Goal: Information Seeking & Learning: Learn about a topic

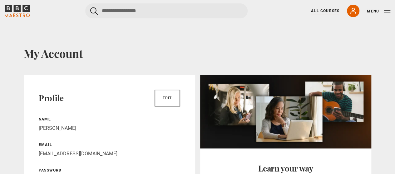
click at [333, 10] on link "All Courses" at bounding box center [325, 11] width 28 height 6
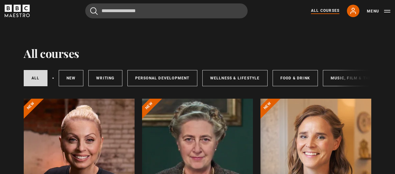
click at [80, 132] on div at bounding box center [79, 174] width 111 height 150
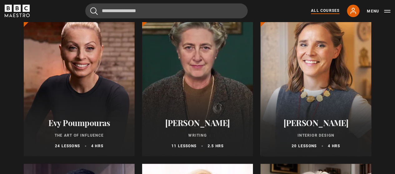
scroll to position [112, 0]
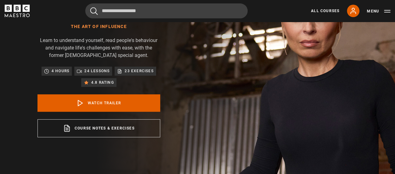
scroll to position [73, 0]
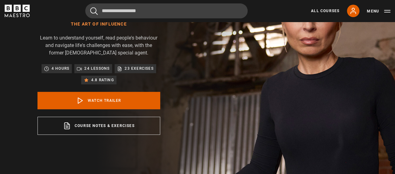
drag, startPoint x: 397, startPoint y: 15, endPoint x: 307, endPoint y: 57, distance: 99.2
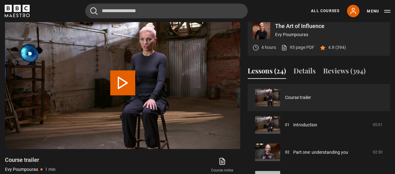
scroll to position [268, 0]
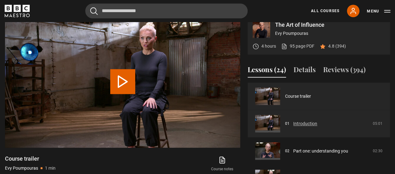
click at [299, 124] on link "Introduction" at bounding box center [305, 124] width 24 height 7
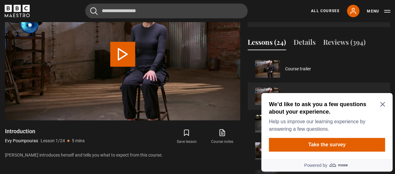
scroll to position [293, 0]
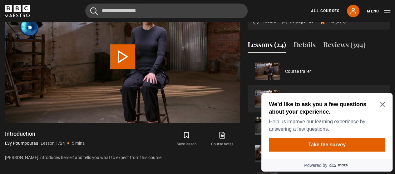
click at [383, 104] on icon "Close Maze Prompt" at bounding box center [382, 104] width 5 height 5
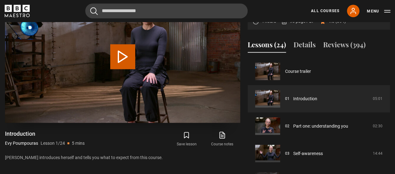
drag, startPoint x: 120, startPoint y: 52, endPoint x: 131, endPoint y: 55, distance: 11.3
click at [120, 52] on button "Play Lesson Introduction" at bounding box center [122, 56] width 25 height 25
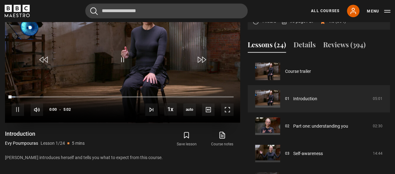
scroll to position [283, 0]
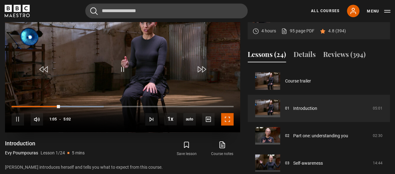
drag, startPoint x: 223, startPoint y: 119, endPoint x: 223, endPoint y: 156, distance: 37.7
click at [223, 119] on span "Video Player" at bounding box center [227, 119] width 12 height 12
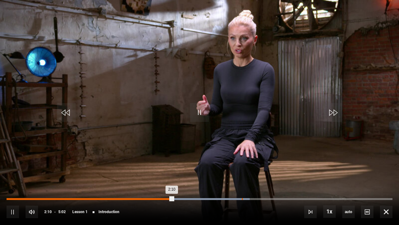
click at [243, 174] on div "Loaded : 62.98% 3:04 2:10" at bounding box center [200, 199] width 386 height 2
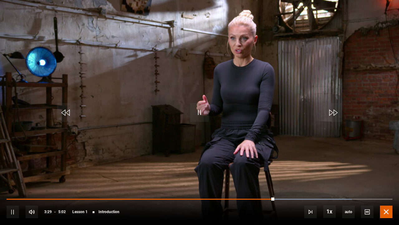
click at [386, 174] on span "Video Player" at bounding box center [386, 211] width 12 height 12
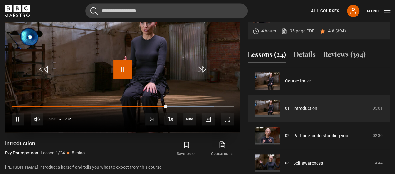
click at [125, 69] on span "Video Player" at bounding box center [122, 69] width 19 height 19
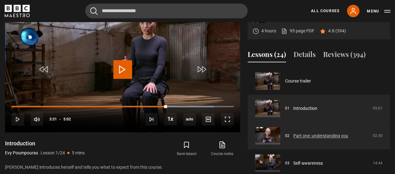
click at [315, 138] on link "Part one: understanding you" at bounding box center [320, 136] width 55 height 7
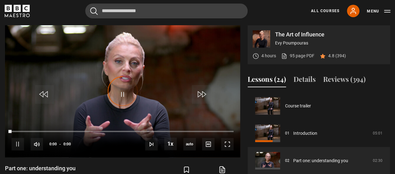
scroll to position [27, 0]
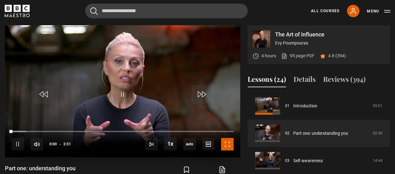
drag, startPoint x: 225, startPoint y: 139, endPoint x: 171, endPoint y: 172, distance: 63.1
click at [225, 139] on span "Video Player" at bounding box center [227, 144] width 12 height 12
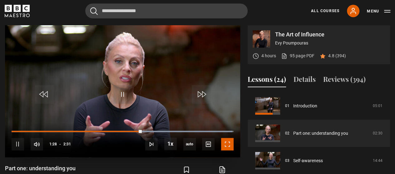
click at [228, 145] on span "Video Player" at bounding box center [227, 144] width 12 height 12
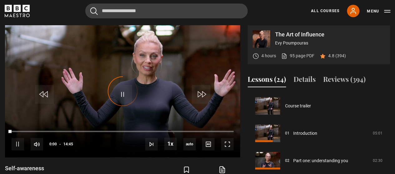
scroll to position [55, 0]
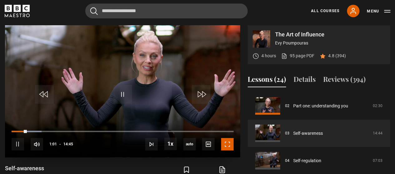
click at [232, 141] on span "Video Player" at bounding box center [227, 144] width 12 height 12
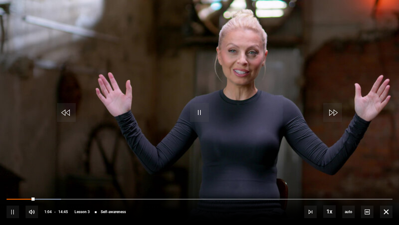
click at [28, 174] on div "10s Skip Back 10 seconds Pause 10s Skip Forward 10 seconds Loaded : 14.14% 00:5…" at bounding box center [199, 207] width 399 height 35
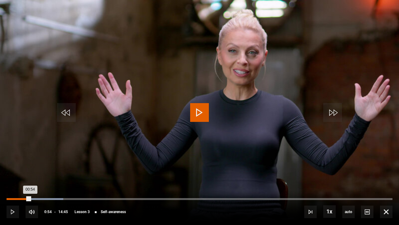
drag, startPoint x: 36, startPoint y: 198, endPoint x: 29, endPoint y: 197, distance: 6.3
click at [29, 174] on div "00:54" at bounding box center [19, 199] width 24 height 2
drag, startPoint x: 29, startPoint y: 200, endPoint x: 21, endPoint y: 198, distance: 8.6
click at [21, 174] on div "Loaded : 6.22% 00:32 00:52" at bounding box center [200, 199] width 386 height 2
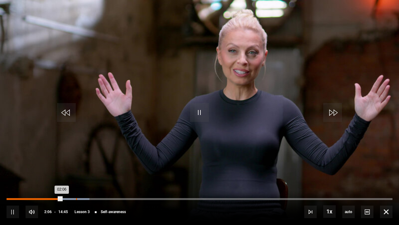
click at [76, 174] on div "Loaded : 21.49% 02:39 02:06" at bounding box center [200, 199] width 386 height 2
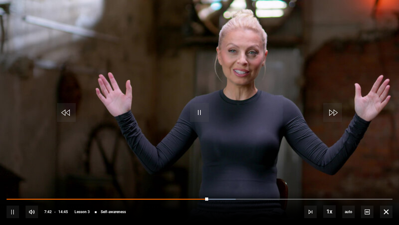
click at [182, 174] on div "10s Skip Back 10 seconds Pause 10s Skip Forward 10 seconds Loaded : 59.38% 06:5…" at bounding box center [199, 207] width 399 height 35
drag, startPoint x: 207, startPoint y: 195, endPoint x: 194, endPoint y: 200, distance: 13.8
click at [190, 174] on div "10s Skip Back 10 seconds Pause 10s Skip Forward 10 seconds Loaded : 59.38% 06:5…" at bounding box center [199, 207] width 399 height 35
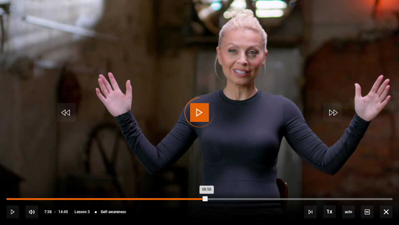
drag, startPoint x: 207, startPoint y: 197, endPoint x: 187, endPoint y: 199, distance: 19.4
click at [187, 174] on div "Loaded : 0.00% 06:53 06:56" at bounding box center [200, 199] width 386 height 2
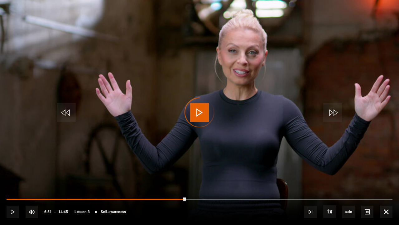
drag, startPoint x: 187, startPoint y: 198, endPoint x: 160, endPoint y: 196, distance: 27.5
click at [160, 174] on div "10s Skip Back 10 seconds Play 10s Skip Forward 10 seconds Loaded : 40.15% 06:42…" at bounding box center [199, 207] width 399 height 35
click at [160, 174] on div "10s Skip Back 10 seconds Pause 10s Skip Forward 10 seconds Loaded : 41.85% 06:4…" at bounding box center [199, 207] width 399 height 35
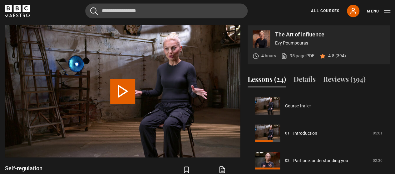
scroll to position [82, 0]
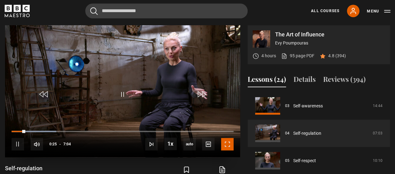
click at [231, 144] on span "Video Player" at bounding box center [227, 144] width 12 height 12
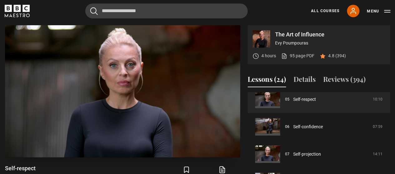
scroll to position [138, 0]
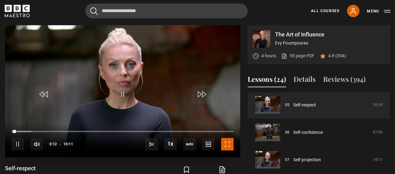
click at [229, 142] on span "Video Player" at bounding box center [227, 144] width 12 height 12
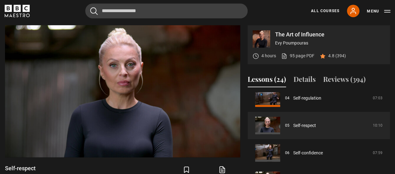
scroll to position [115, 0]
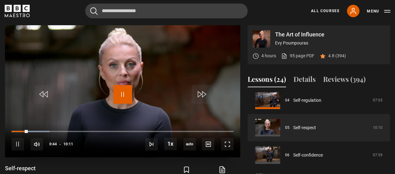
click at [122, 93] on span "Video Player" at bounding box center [122, 94] width 19 height 19
click at [119, 88] on span "Video Player" at bounding box center [122, 94] width 19 height 19
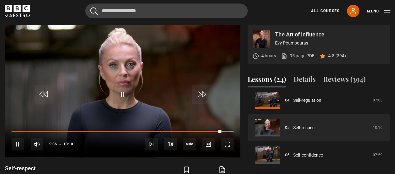
click at [56, 7] on div "Cancel Courses Previous courses Next courses [PERSON_NAME] Writing 12 Related L…" at bounding box center [197, 10] width 385 height 15
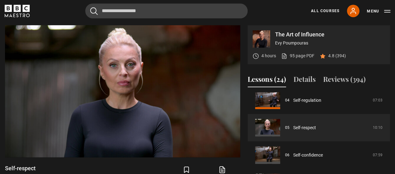
drag, startPoint x: 275, startPoint y: 33, endPoint x: 311, endPoint y: 43, distance: 38.3
click at [311, 43] on div "The Art of Influence Evy Poumpouras" at bounding box center [330, 38] width 110 height 17
copy div "The Art of Influence Evy Poumpouras"
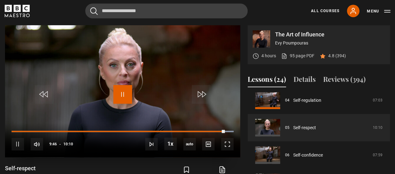
click at [123, 95] on span "Video Player" at bounding box center [122, 94] width 19 height 19
